Goal: Information Seeking & Learning: Learn about a topic

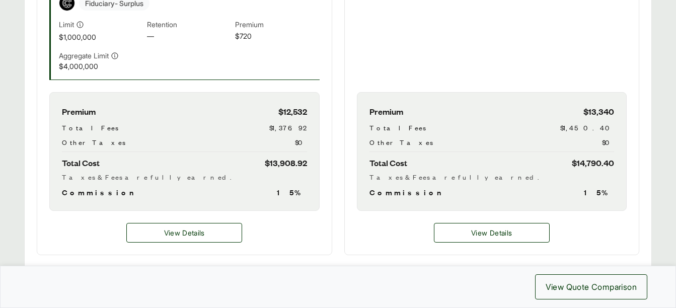
scroll to position [572, 0]
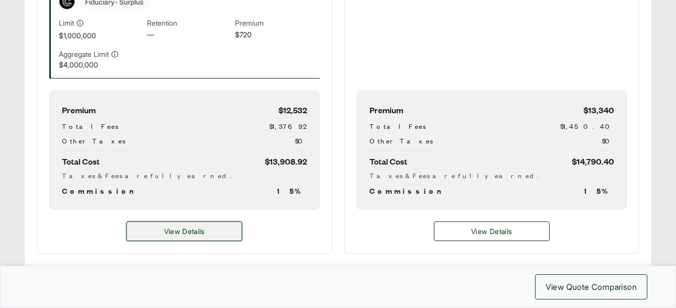
click at [183, 225] on button "View Details" at bounding box center [184, 231] width 116 height 20
click at [179, 235] on span "View Details" at bounding box center [184, 231] width 41 height 11
click at [184, 226] on span "View Details" at bounding box center [184, 231] width 41 height 11
click at [184, 229] on span "View Details" at bounding box center [184, 231] width 41 height 11
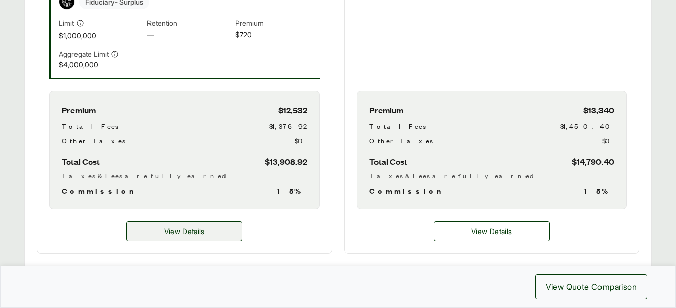
click at [184, 229] on span "View Details" at bounding box center [184, 231] width 41 height 11
click at [279, 246] on div "View Details" at bounding box center [184, 231] width 294 height 44
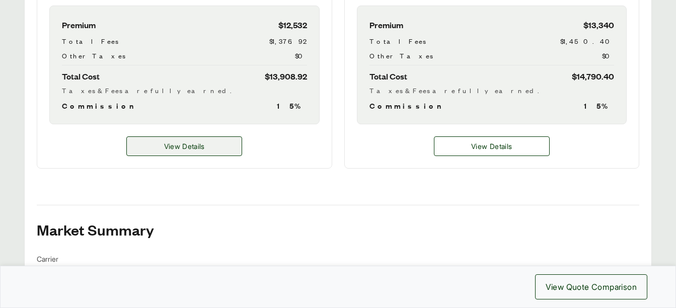
scroll to position [658, 0]
click at [185, 146] on span "View Details" at bounding box center [184, 145] width 41 height 11
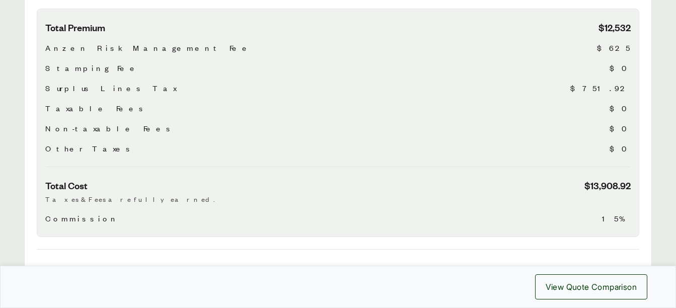
scroll to position [443, 0]
